Goal: Find specific page/section: Find specific page/section

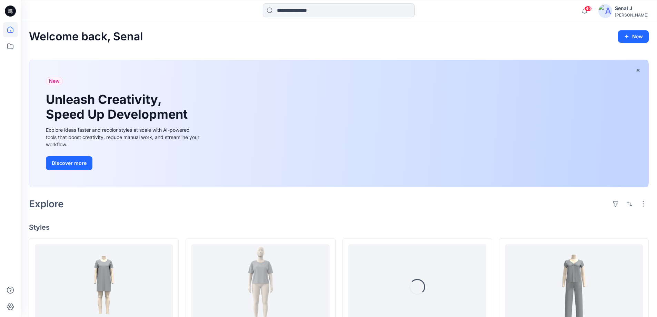
click at [299, 13] on input at bounding box center [339, 10] width 152 height 14
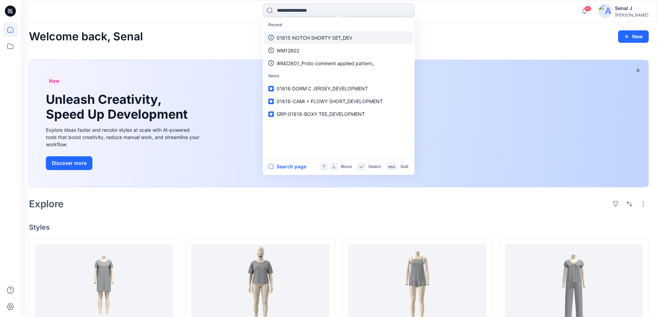
click at [296, 38] on p "01615 NOTCH SHORTY SET_DEV" at bounding box center [315, 37] width 76 height 7
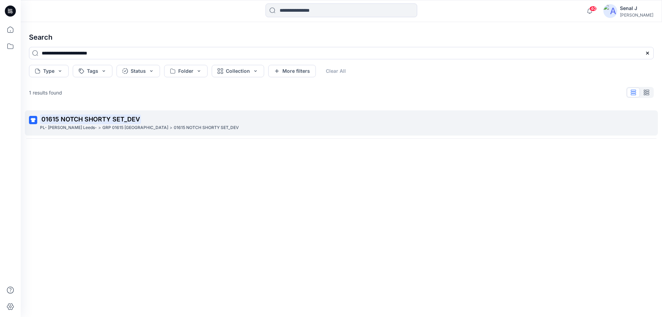
click at [87, 116] on mark "01615 NOTCH SHORTY SET_DEV" at bounding box center [90, 119] width 101 height 10
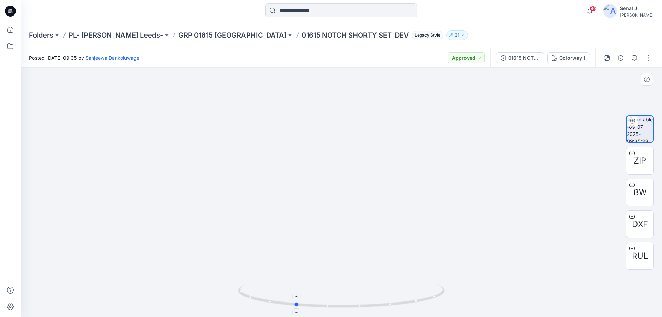
drag, startPoint x: 425, startPoint y: 299, endPoint x: 375, endPoint y: 298, distance: 50.0
drag, startPoint x: 279, startPoint y: 306, endPoint x: 349, endPoint y: 309, distance: 70.4
click at [349, 309] on div at bounding box center [341, 192] width 641 height 249
drag, startPoint x: 349, startPoint y: 132, endPoint x: 333, endPoint y: 294, distance: 163.5
click at [338, 294] on div at bounding box center [341, 192] width 641 height 249
